Goal: Entertainment & Leisure: Consume media (video, audio)

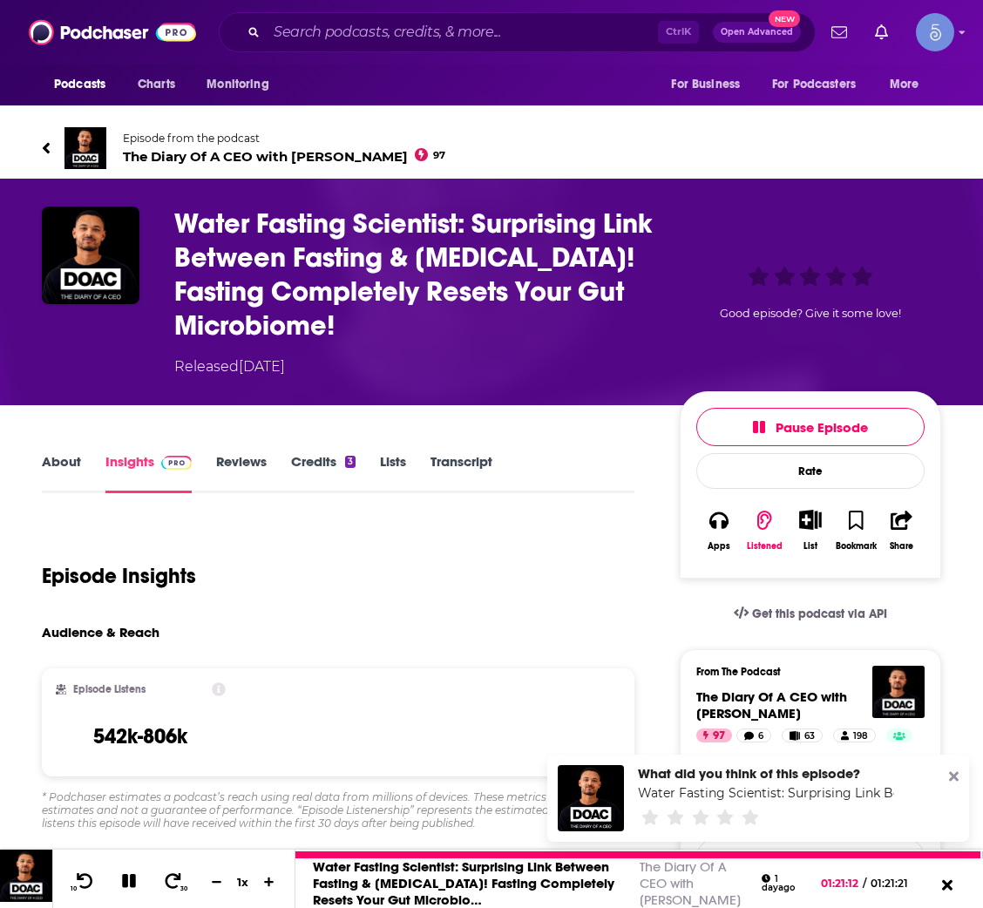
click at [134, 876] on icon at bounding box center [129, 881] width 14 height 14
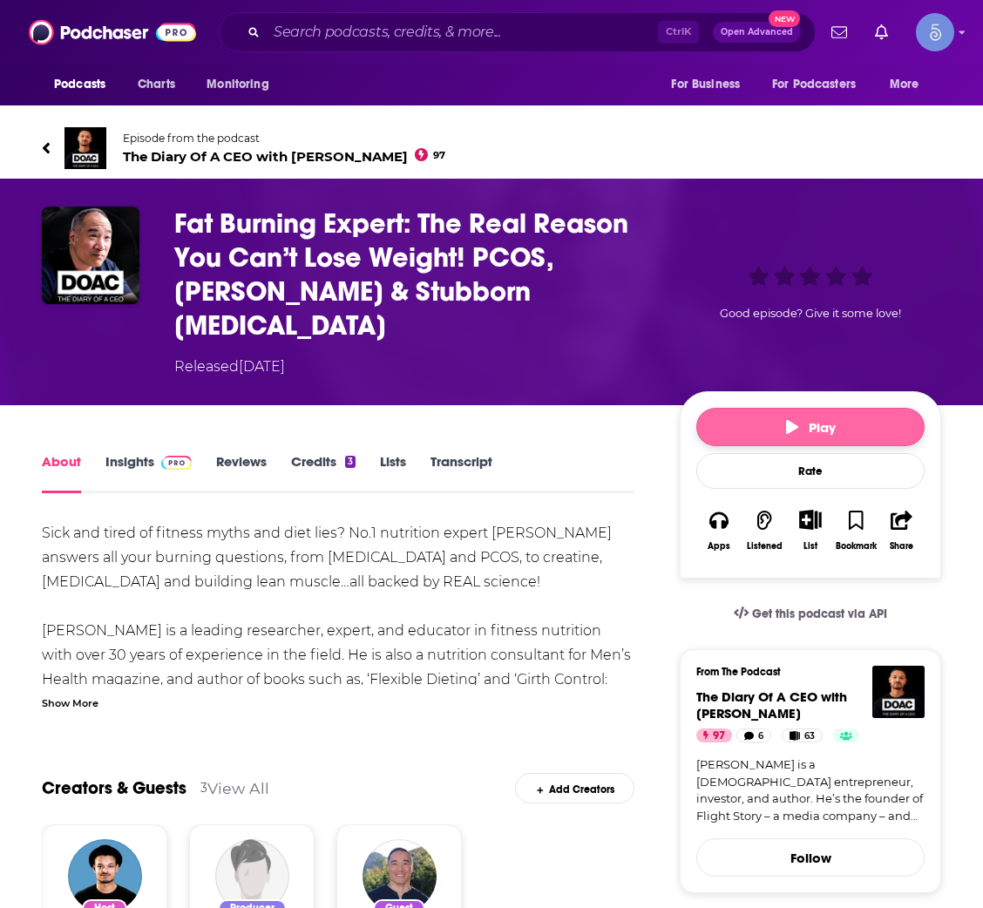
click at [743, 408] on button "Play" at bounding box center [810, 427] width 228 height 38
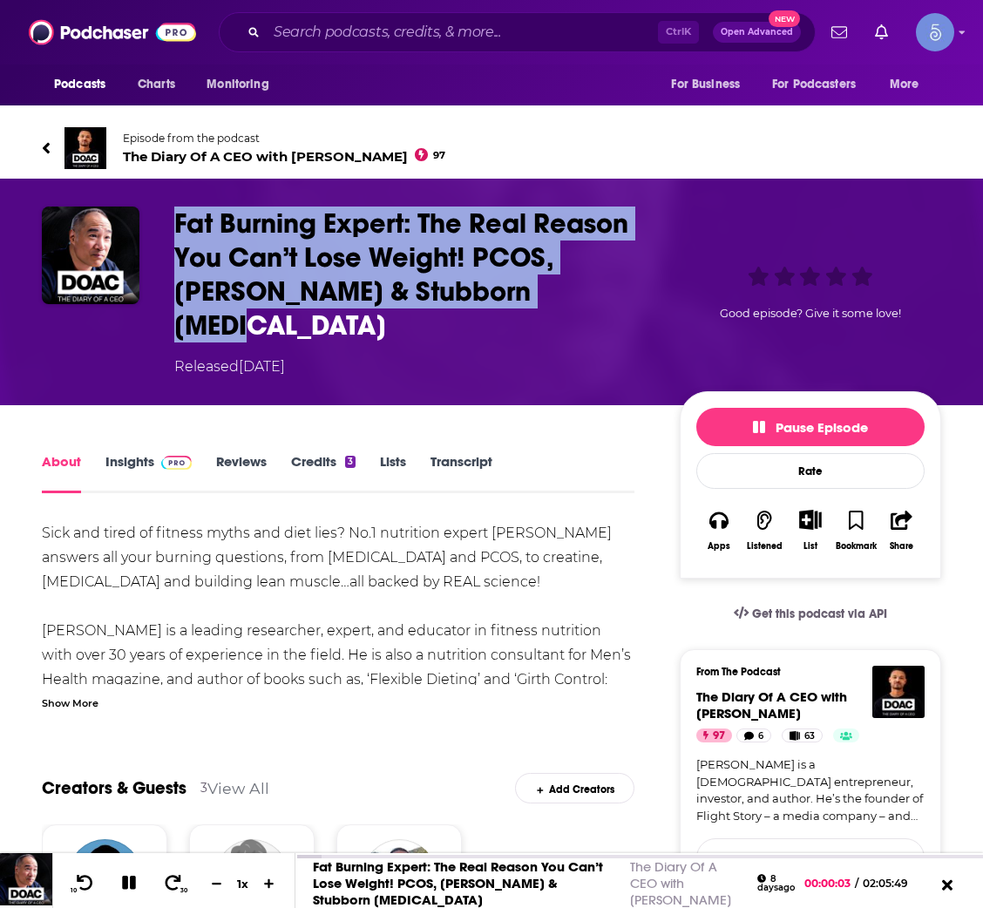
drag, startPoint x: 603, startPoint y: 288, endPoint x: 170, endPoint y: 225, distance: 437.6
click at [170, 225] on div "Fat Burning Expert: The Real Reason You Can’t Lose Weight! PCOS, Menopause & St…" at bounding box center [491, 292] width 899 height 171
copy h1 "Fat Burning Expert: The Real Reason You Can’t Lose Weight! PCOS, Menopause & St…"
drag, startPoint x: 431, startPoint y: 338, endPoint x: 175, endPoint y: 342, distance: 256.2
click at [175, 356] on div "Released Monday, 25th August 2025" at bounding box center [413, 366] width 478 height 21
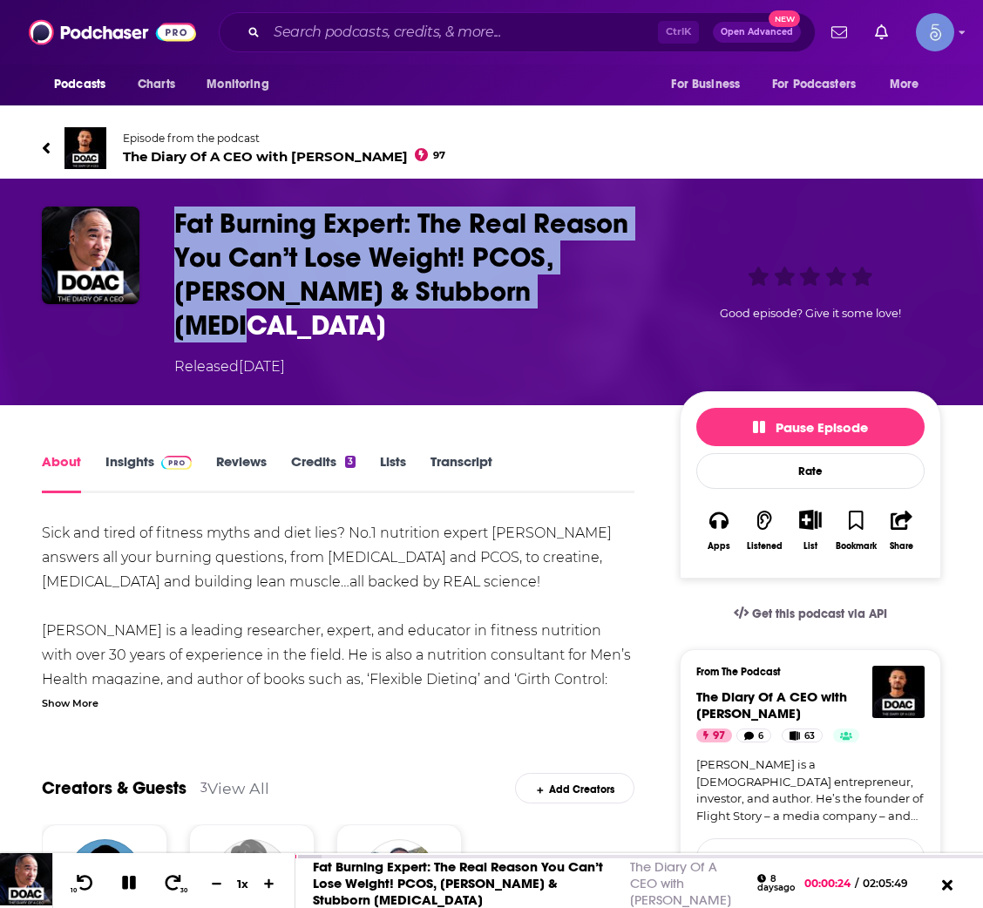
copy div "Released Monday, 25th August 2025"
